Goal: Find specific fact: Find specific fact

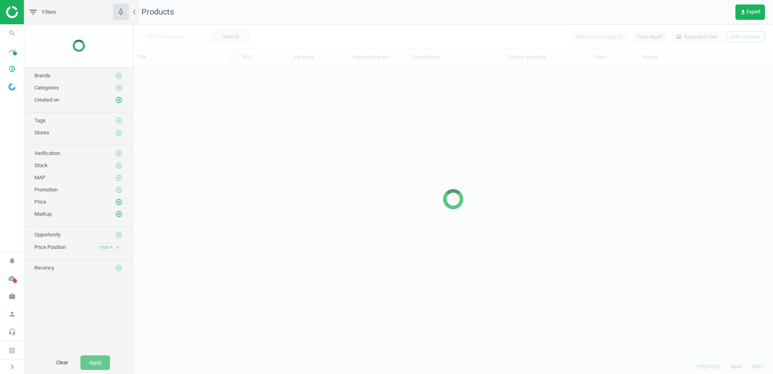
scroll to position [281, 634]
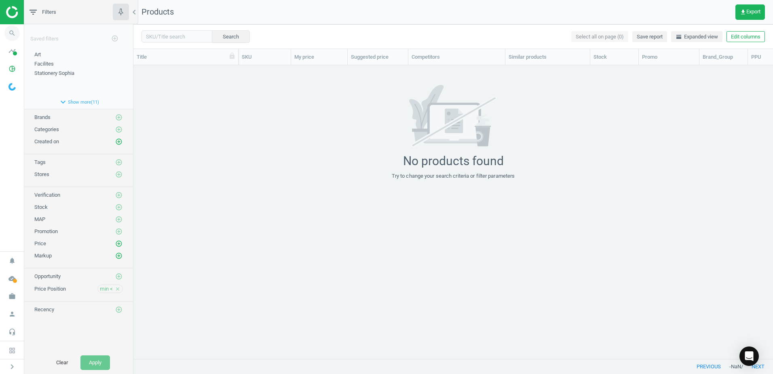
click at [18, 33] on icon "search" at bounding box center [11, 32] width 15 height 15
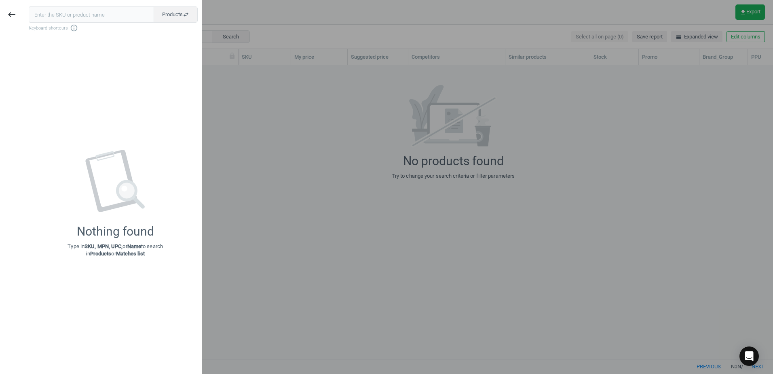
click at [93, 17] on input "text" at bounding box center [91, 14] width 125 height 16
type input "findel everyday"
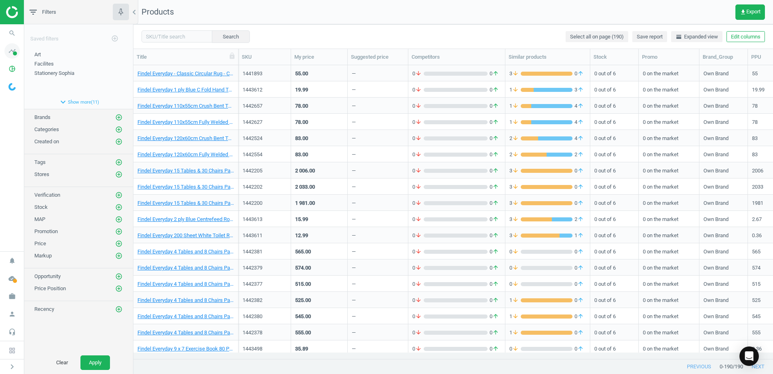
click at [11, 53] on icon "timeline" at bounding box center [11, 50] width 15 height 15
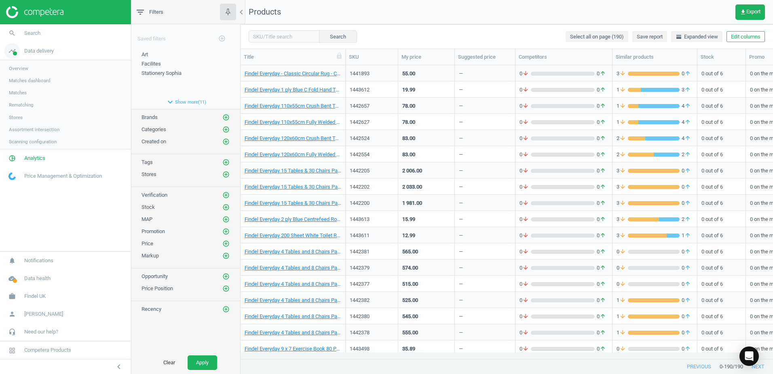
scroll to position [281, 526]
click at [13, 37] on icon "search" at bounding box center [11, 32] width 15 height 15
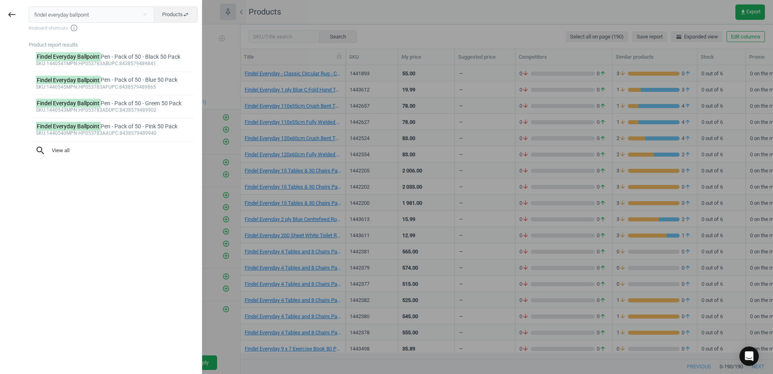
drag, startPoint x: 96, startPoint y: 15, endPoint x: 21, endPoint y: 13, distance: 75.2
click at [21, 13] on div "keyboard_backspace findel everyday ballpoint close Products swap_horiz Keyboard…" at bounding box center [101, 188] width 202 height 374
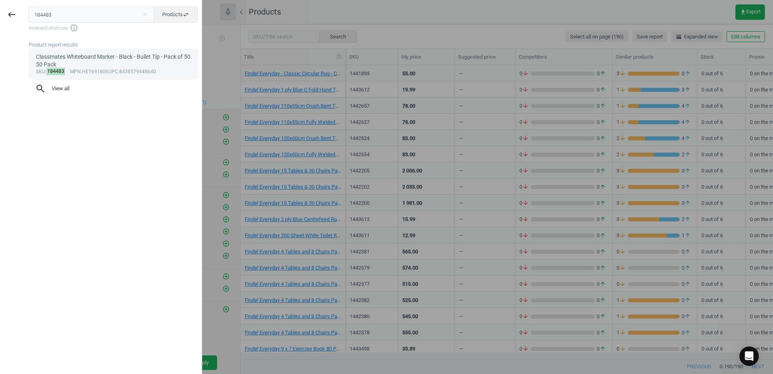
type input "184483"
click at [80, 61] on div "Classmates Whiteboard Marker - Black - Bullet Tip - Pack of 50 50 Pack" at bounding box center [113, 61] width 155 height 16
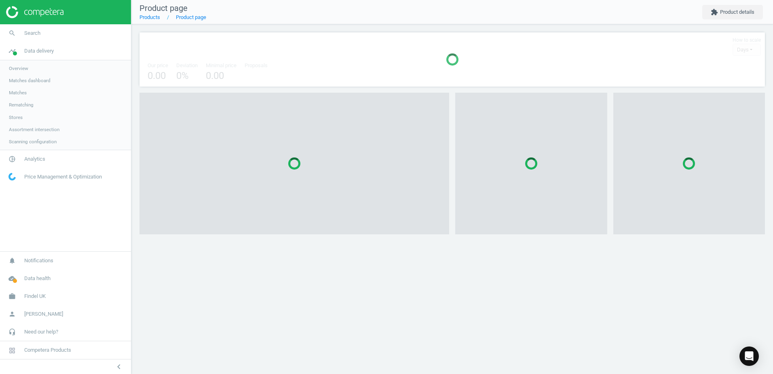
click at [80, 61] on body "Group 2 Created with Sketch. ic/cloud_download/grey600 Created with Sketch. gra…" at bounding box center [386, 187] width 773 height 374
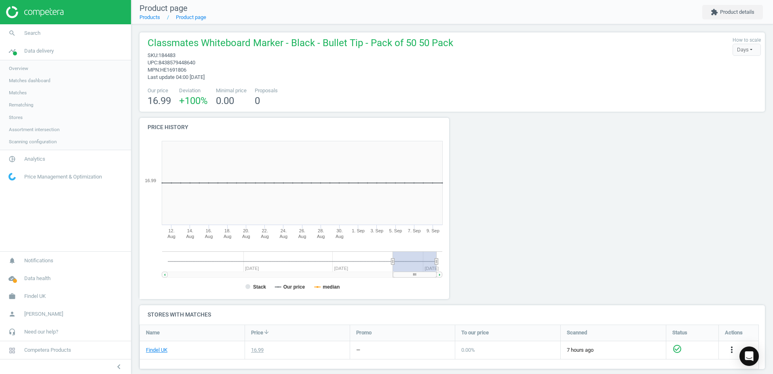
click at [169, 55] on span "184483" at bounding box center [166, 55] width 17 height 6
copy span "184483"
